Goal: Task Accomplishment & Management: Use online tool/utility

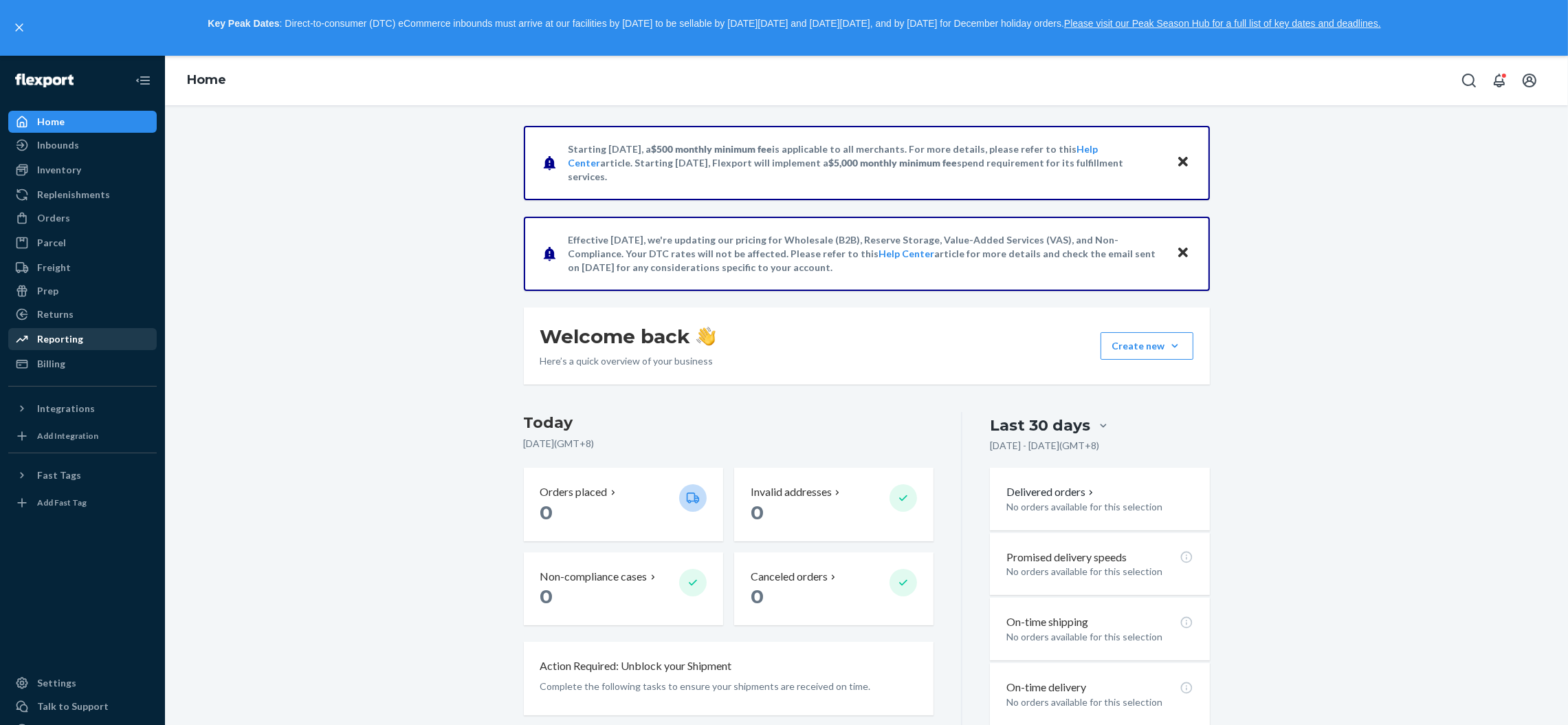
click at [79, 332] on div "Reporting" at bounding box center [59, 338] width 46 height 13
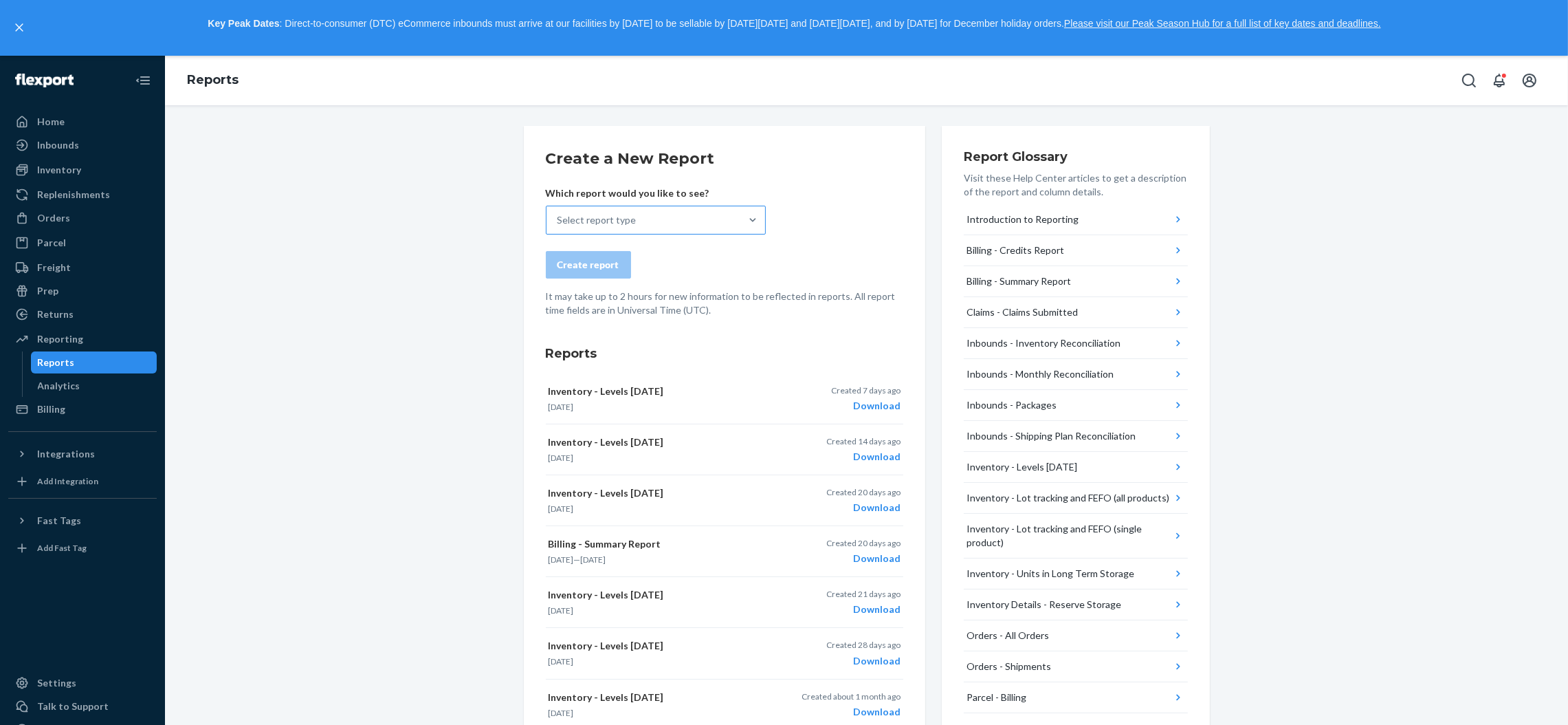
click at [663, 234] on div "Select report type" at bounding box center [656, 220] width 220 height 29
click at [559, 227] on input "Select report type" at bounding box center [559, 219] width 2 height 13
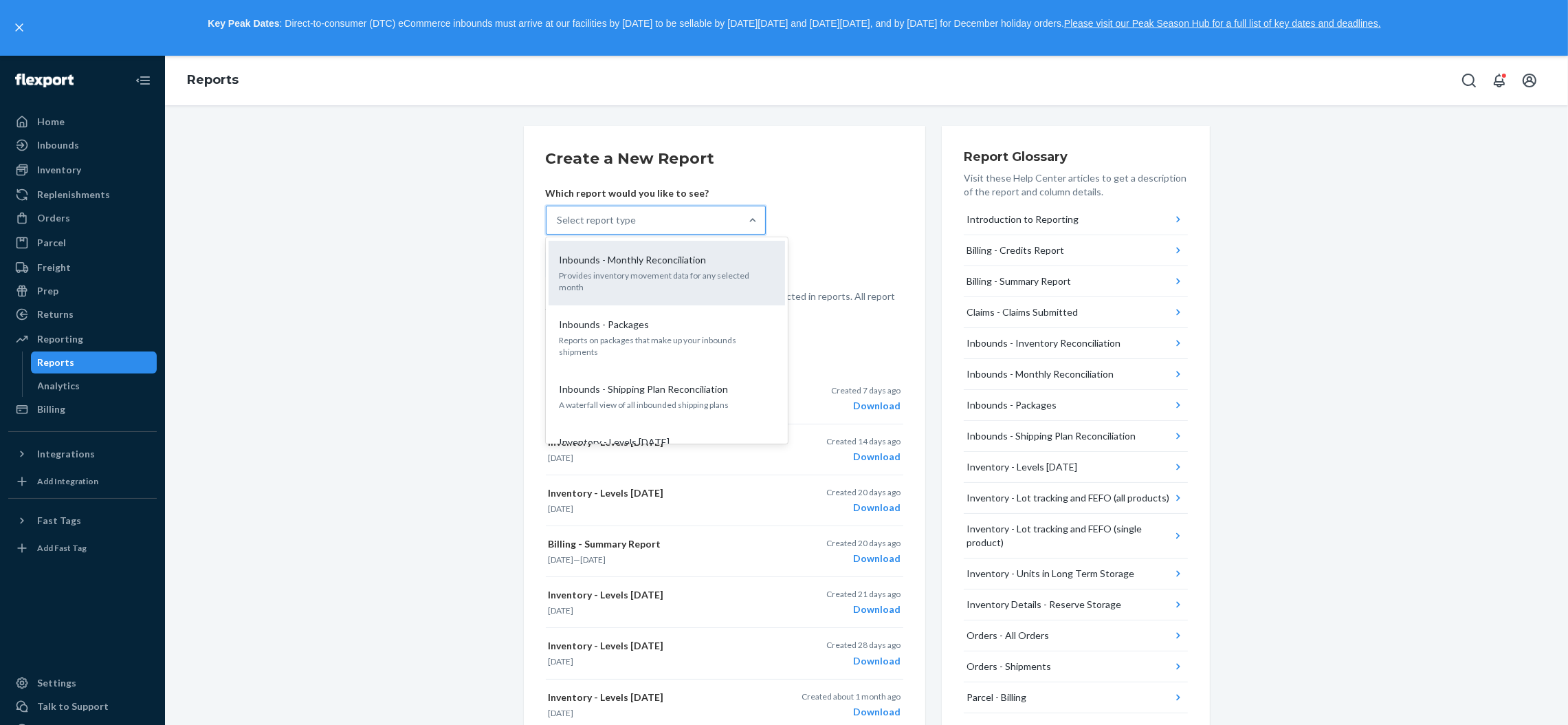
scroll to position [309, 0]
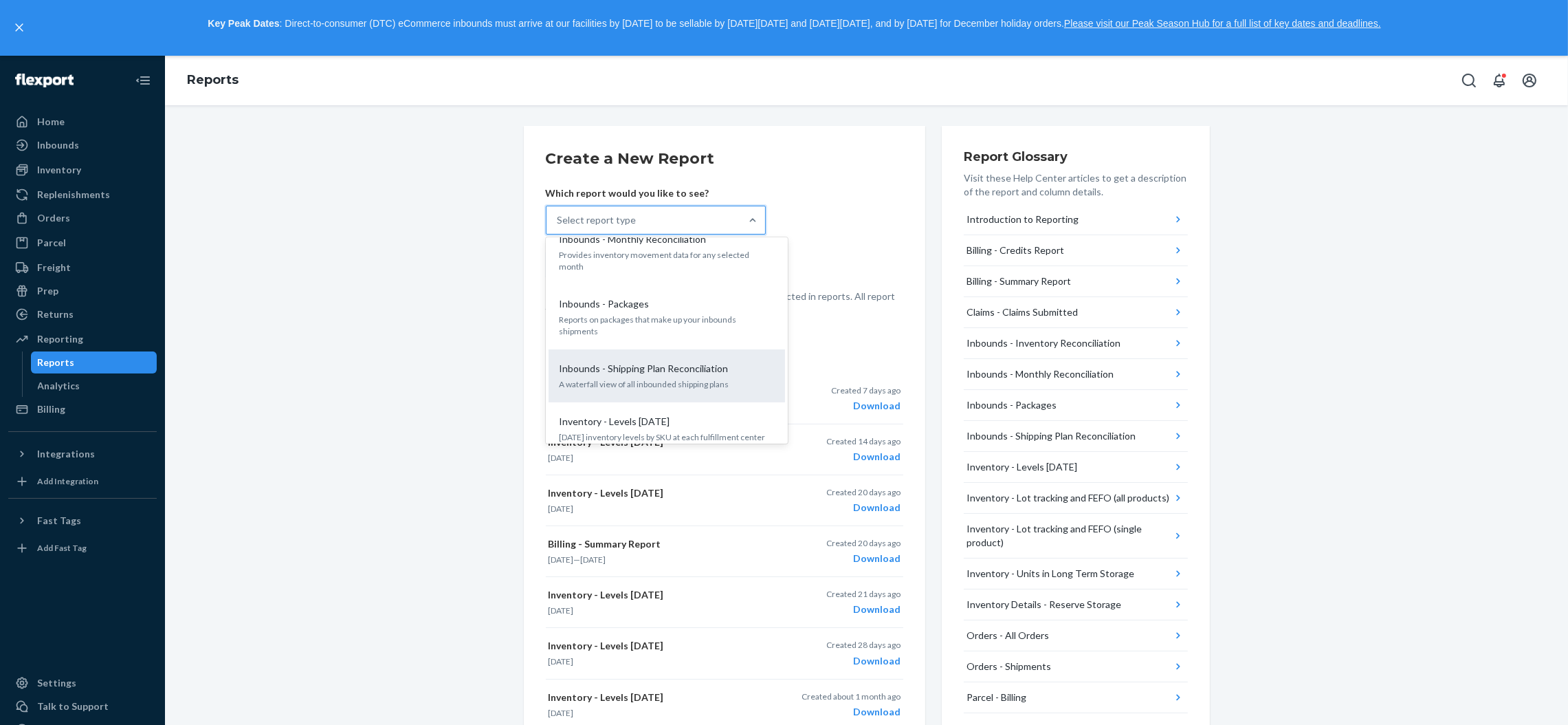
click at [685, 375] on div "Inbounds - Shipping Plan Reconciliation A waterfall view of all inbounded shipp…" at bounding box center [667, 375] width 237 height 53
click at [559, 227] on input "option Inbounds - Shipping Plan Reconciliation focused, 8 of 25. 25 results ava…" at bounding box center [559, 219] width 2 height 13
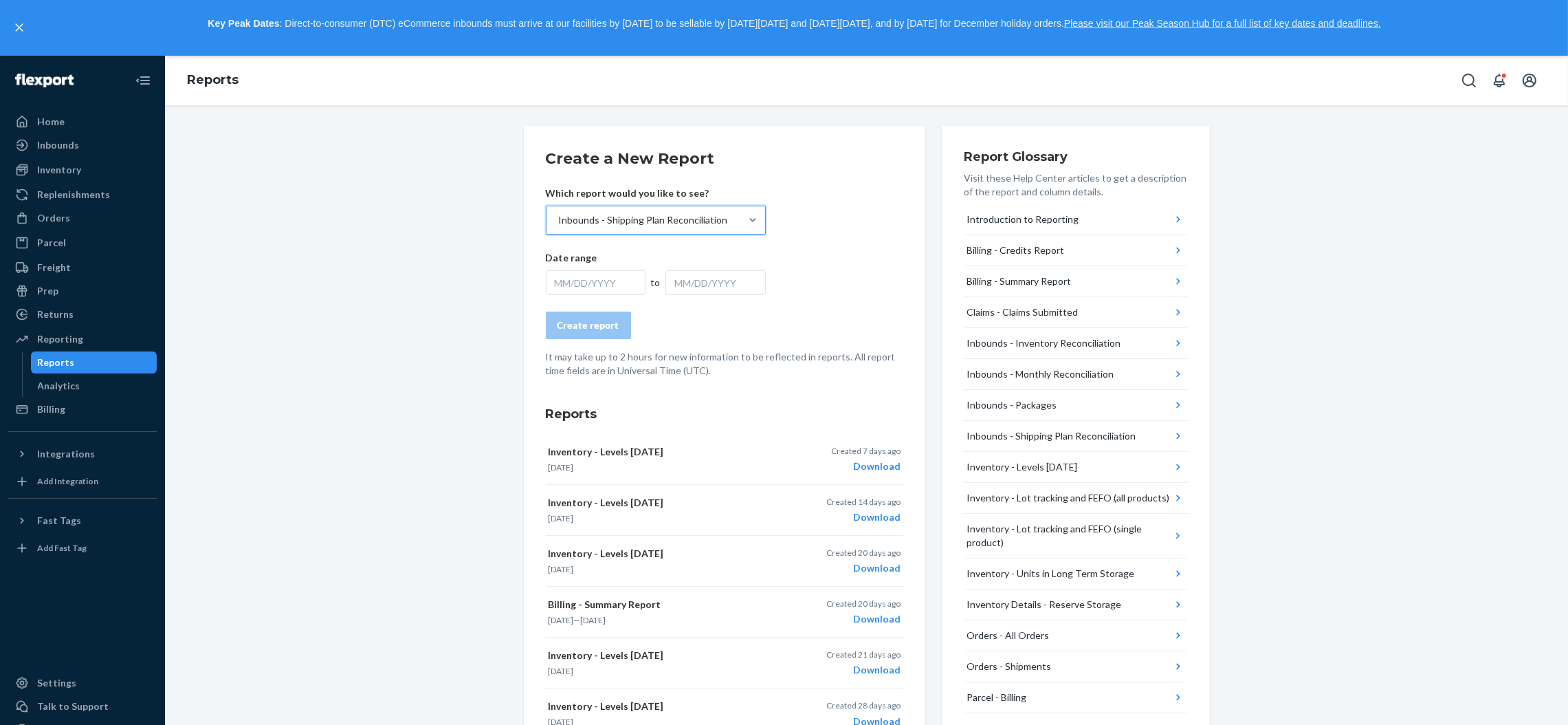
click at [701, 217] on div "Inbounds - Shipping Plan Reconciliation" at bounding box center [643, 219] width 169 height 13
click at [559, 217] on input "option Inbounds - Shipping Plan Reconciliation, selected. 0 results available. …" at bounding box center [559, 219] width 2 height 13
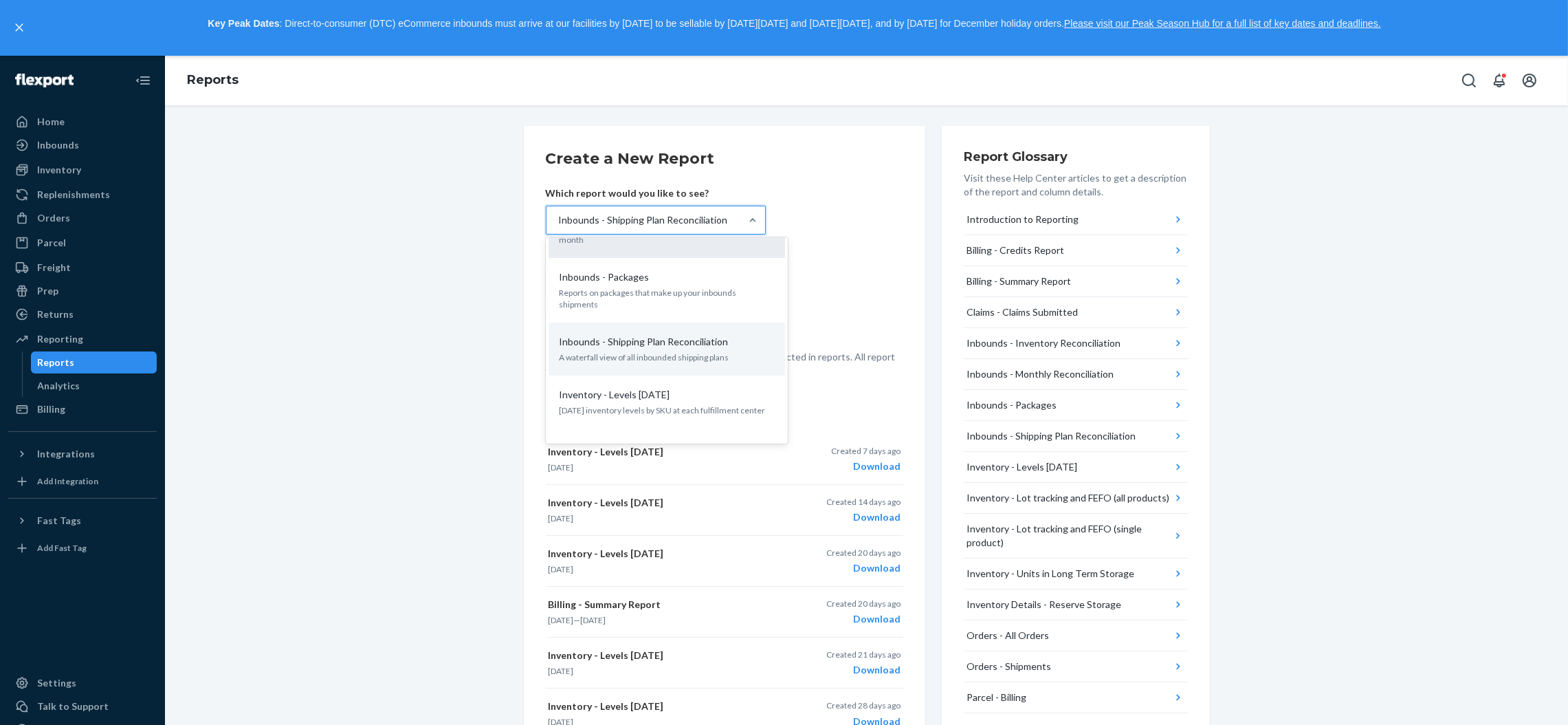
scroll to position [364, 0]
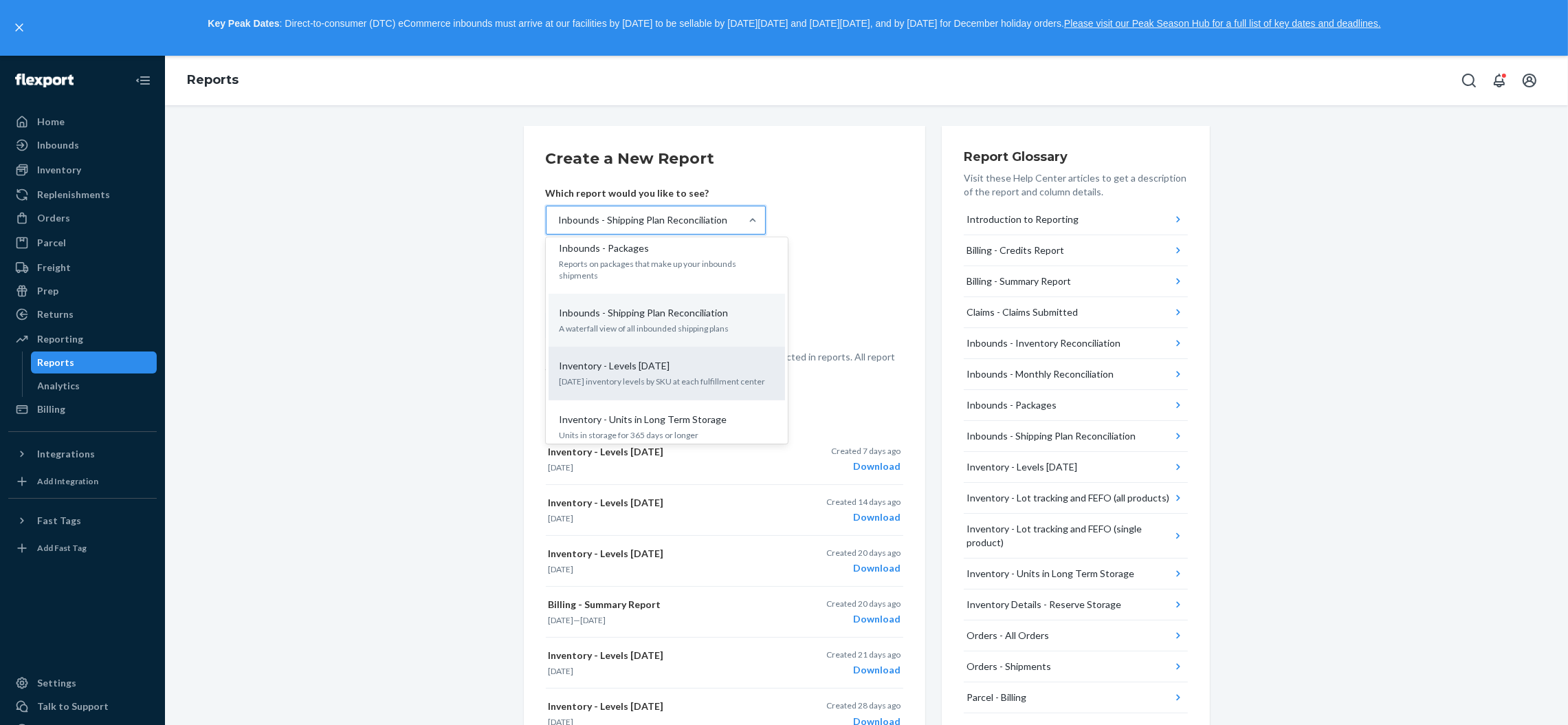
click at [678, 359] on div "Inventory - Levels [DATE]" at bounding box center [664, 365] width 220 height 13
click at [559, 227] on input "option Inbounds - Shipping Plan Reconciliation, selected. option Inventory - Le…" at bounding box center [559, 219] width 2 height 13
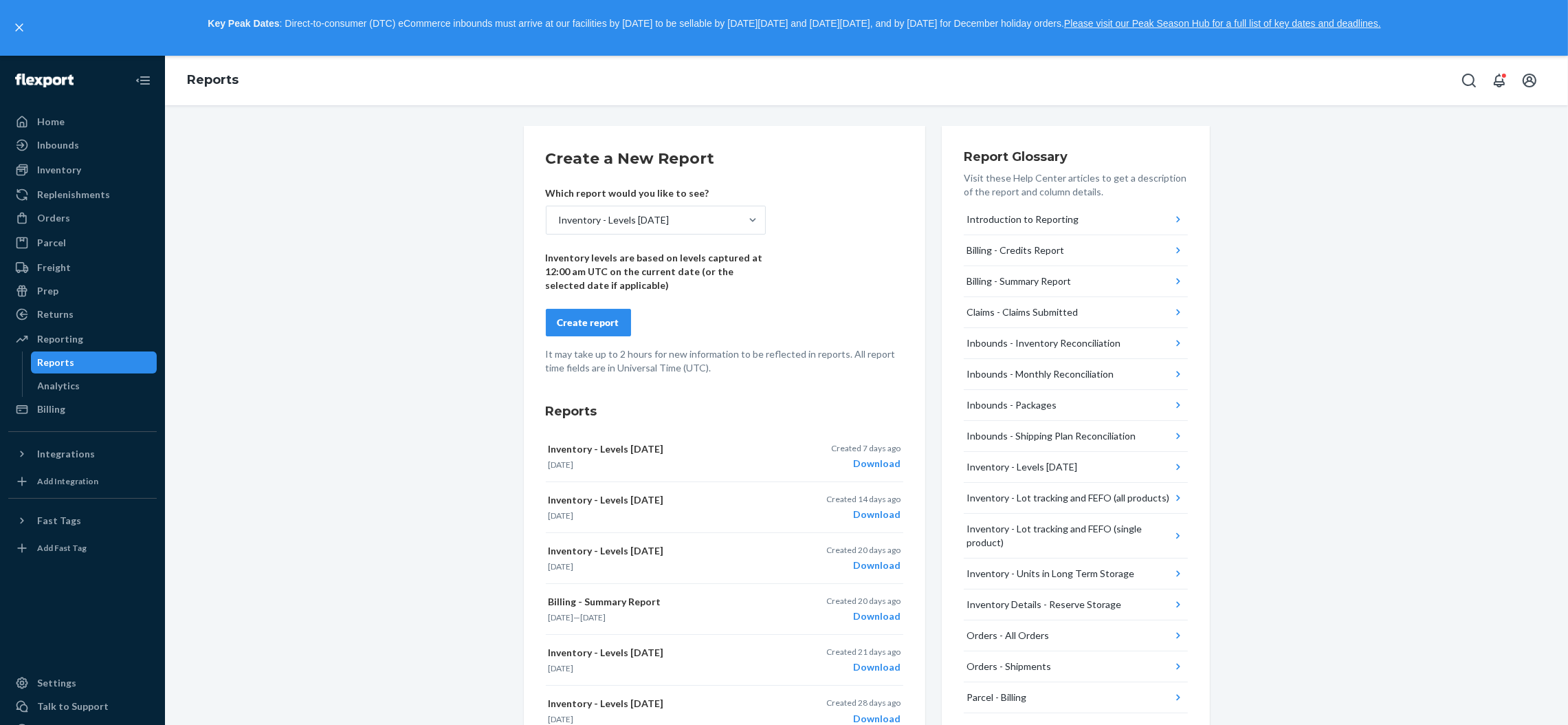
click at [580, 319] on div "Create report" at bounding box center [588, 322] width 62 height 13
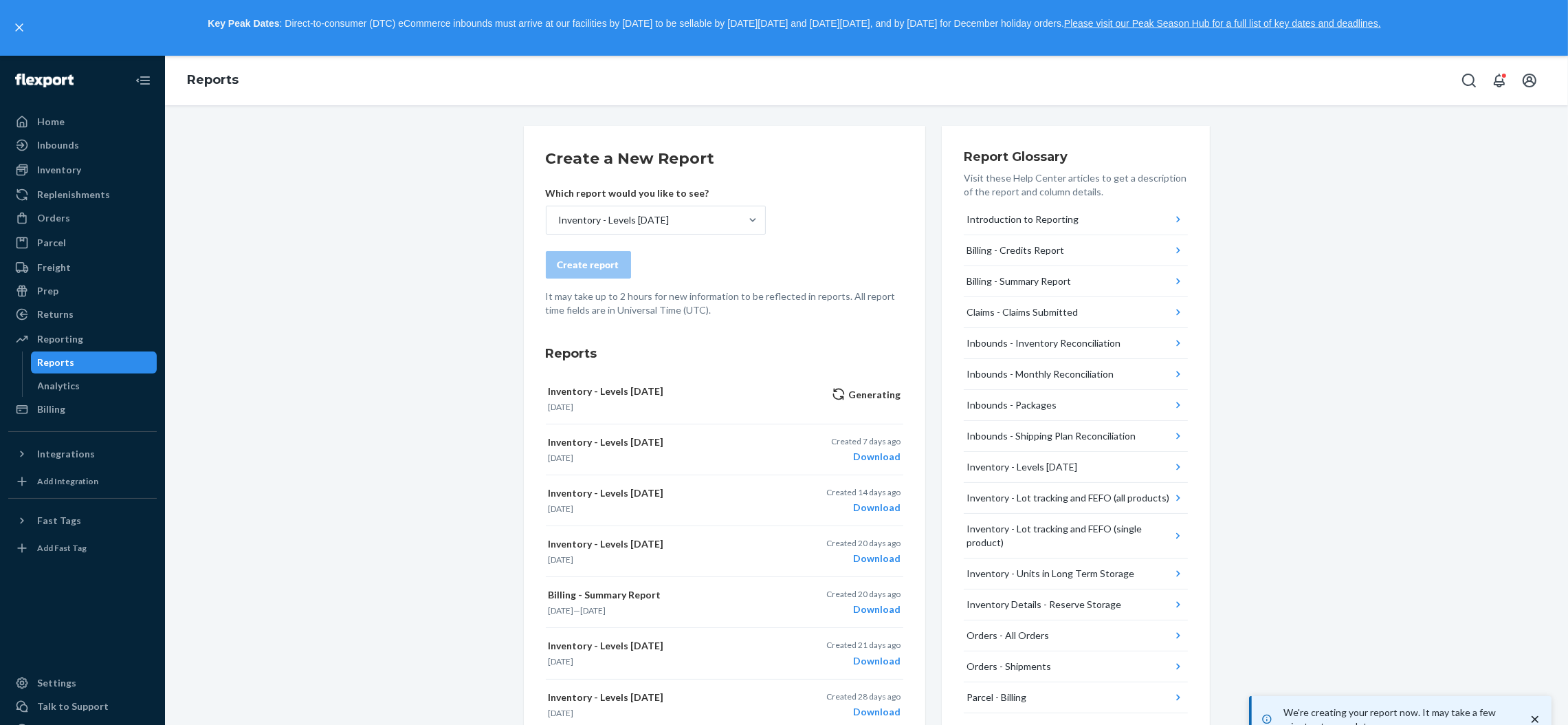
click at [368, 299] on div "Create a New Report Which report would you like to see? Inventory - Levels [DAT…" at bounding box center [866, 621] width 1383 height 989
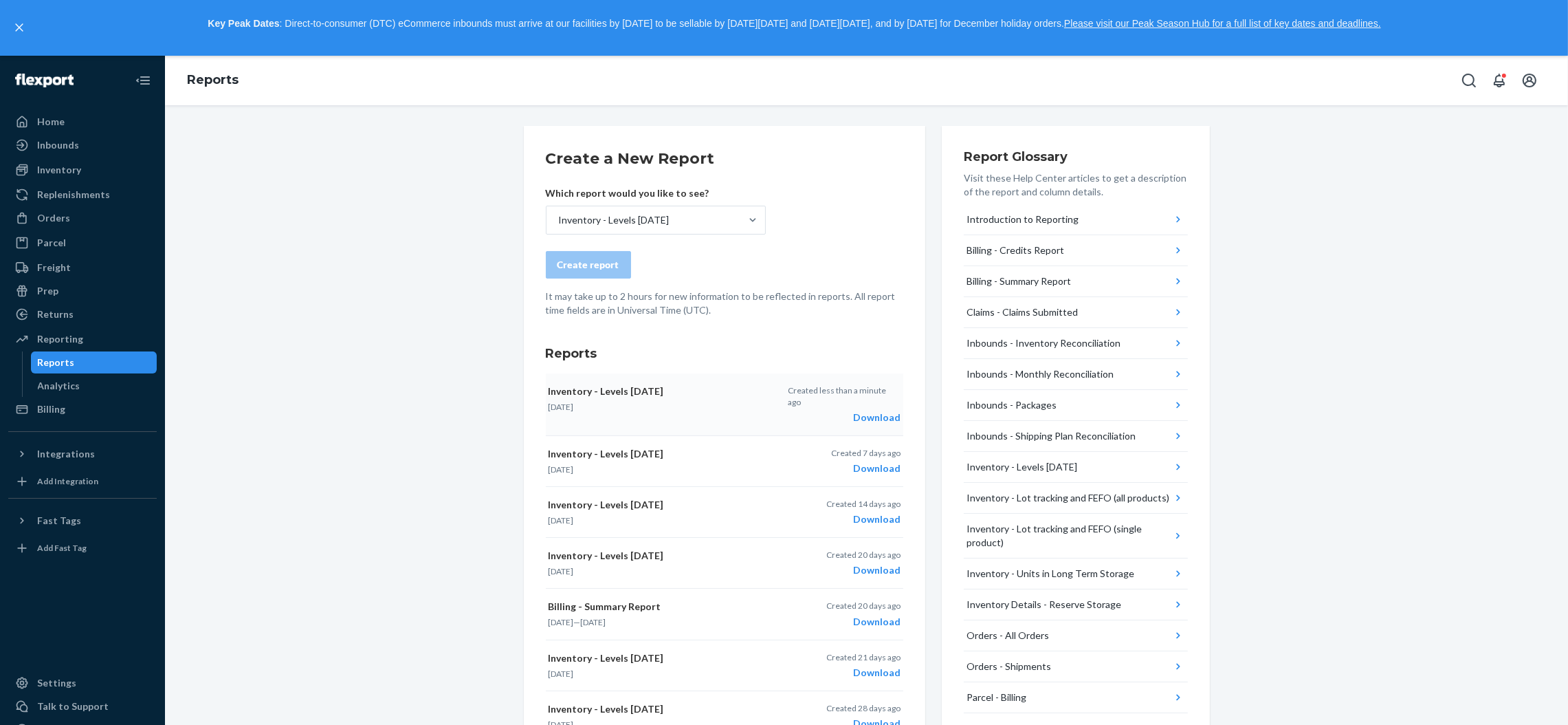
click at [877, 410] on div "Download" at bounding box center [844, 416] width 112 height 13
